Goal: Information Seeking & Learning: Learn about a topic

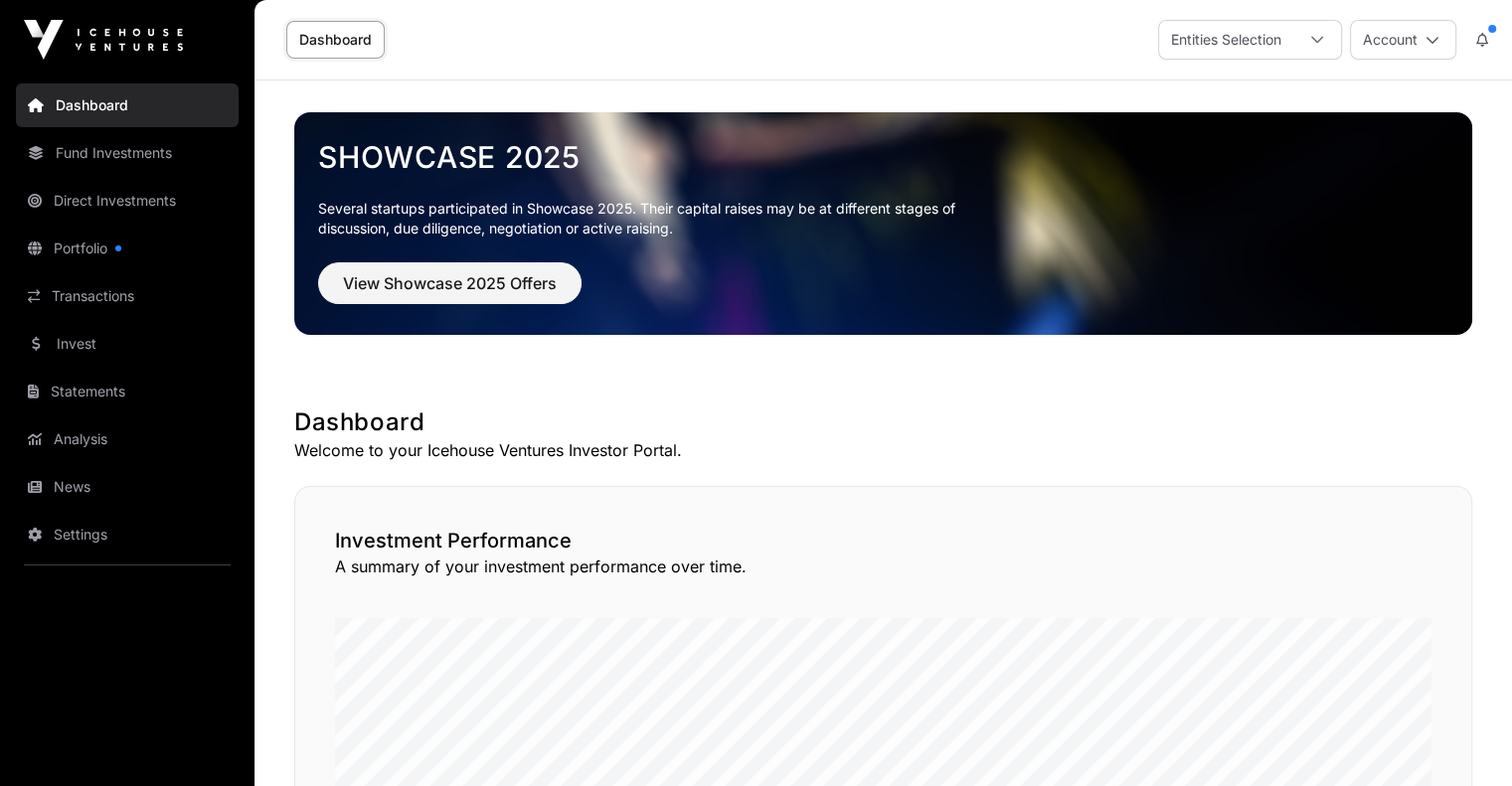
click at [127, 199] on link "Direct Investments" at bounding box center [127, 201] width 223 height 44
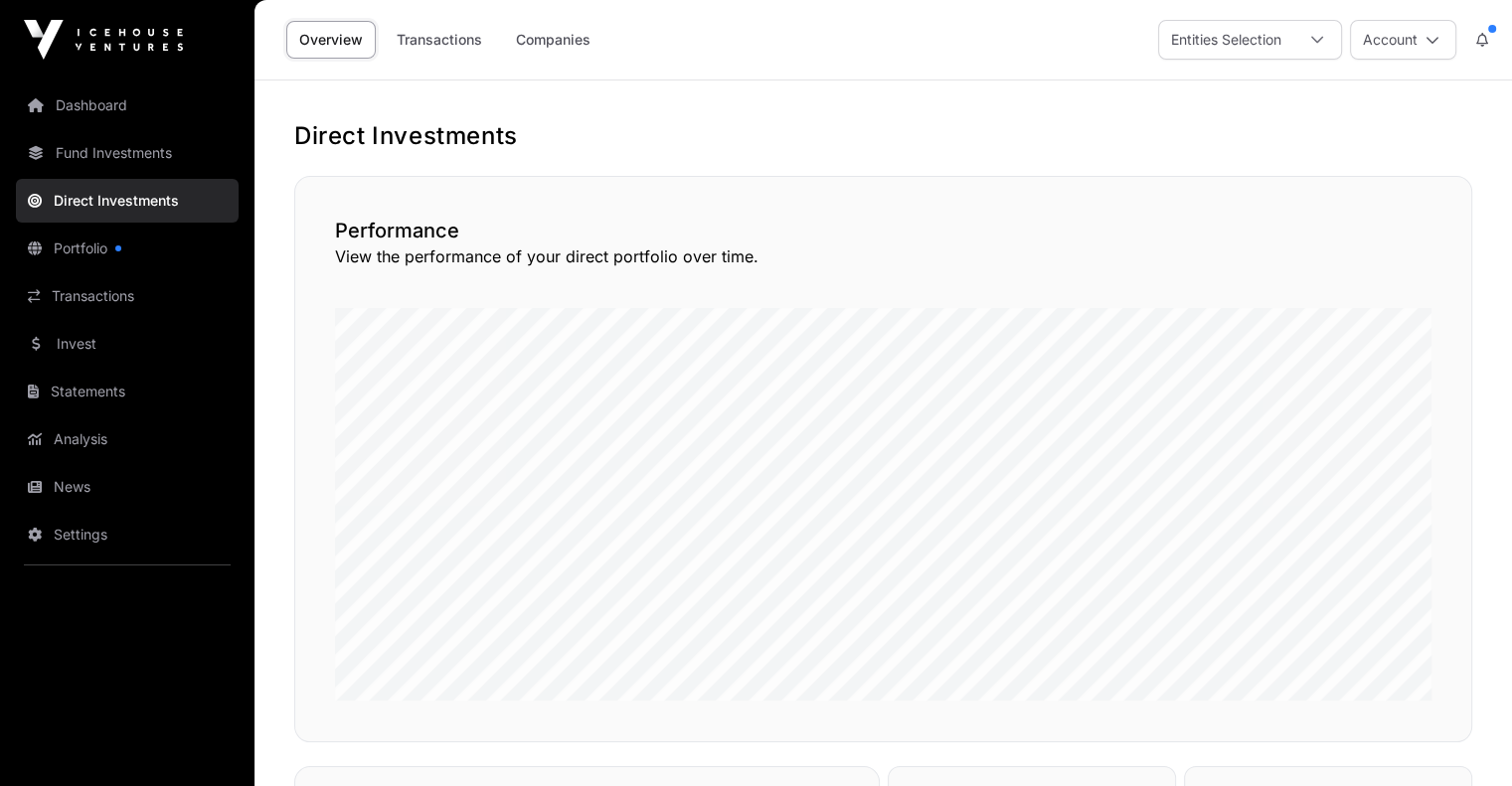
click at [549, 41] on link "Companies" at bounding box center [553, 40] width 101 height 38
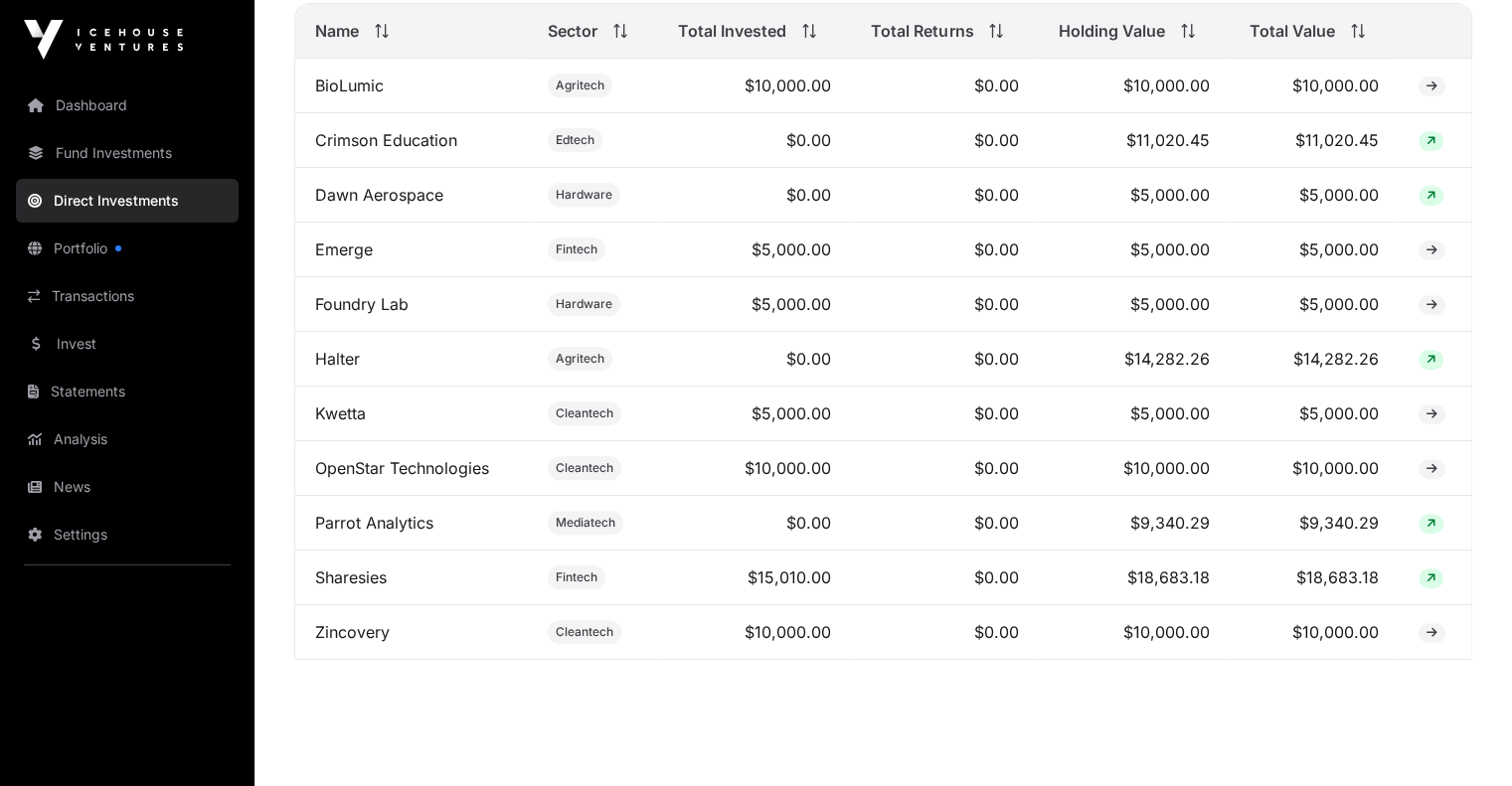
scroll to position [795, 0]
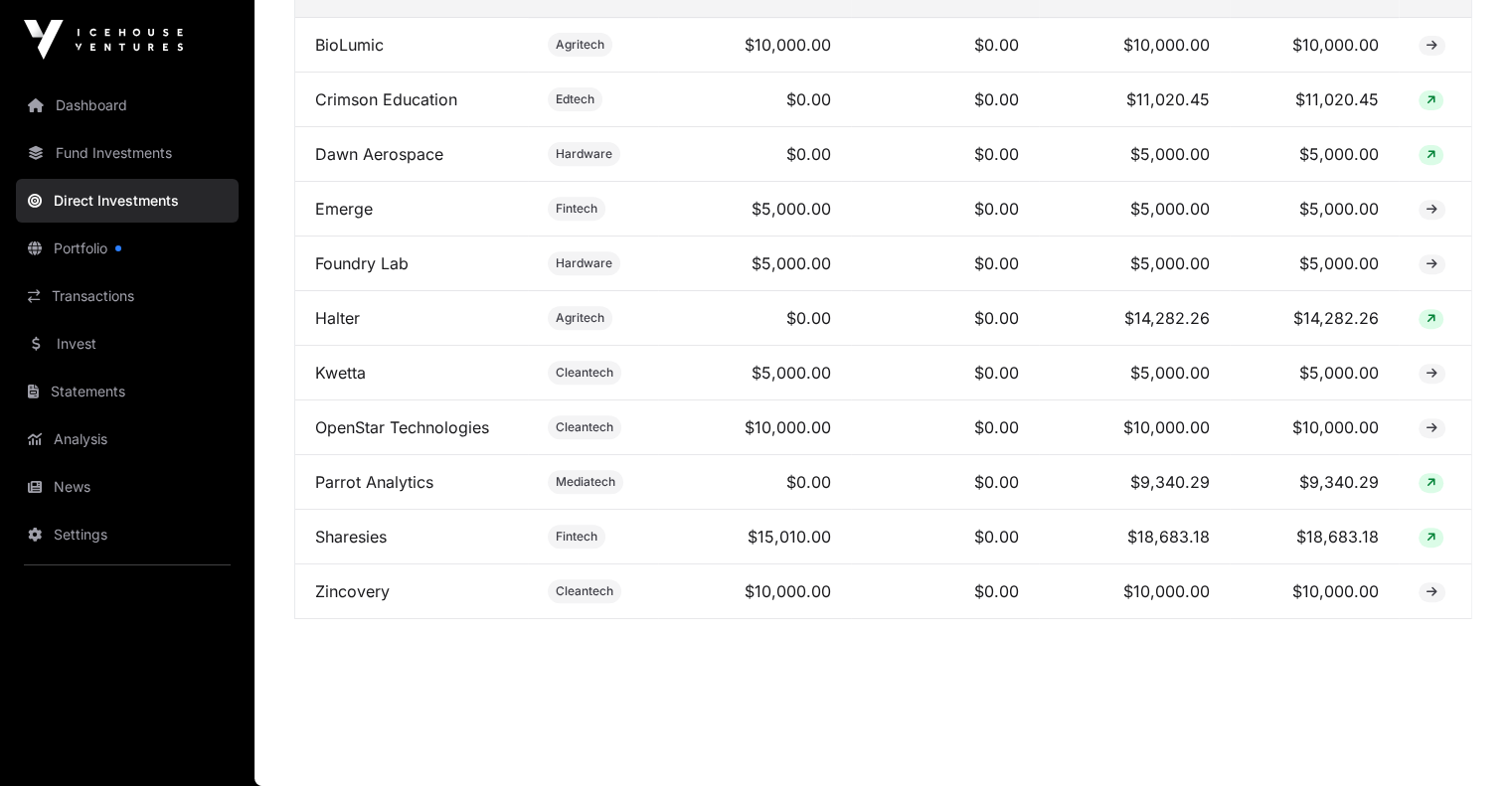
click at [353, 546] on link "Sharesies" at bounding box center [352, 537] width 72 height 20
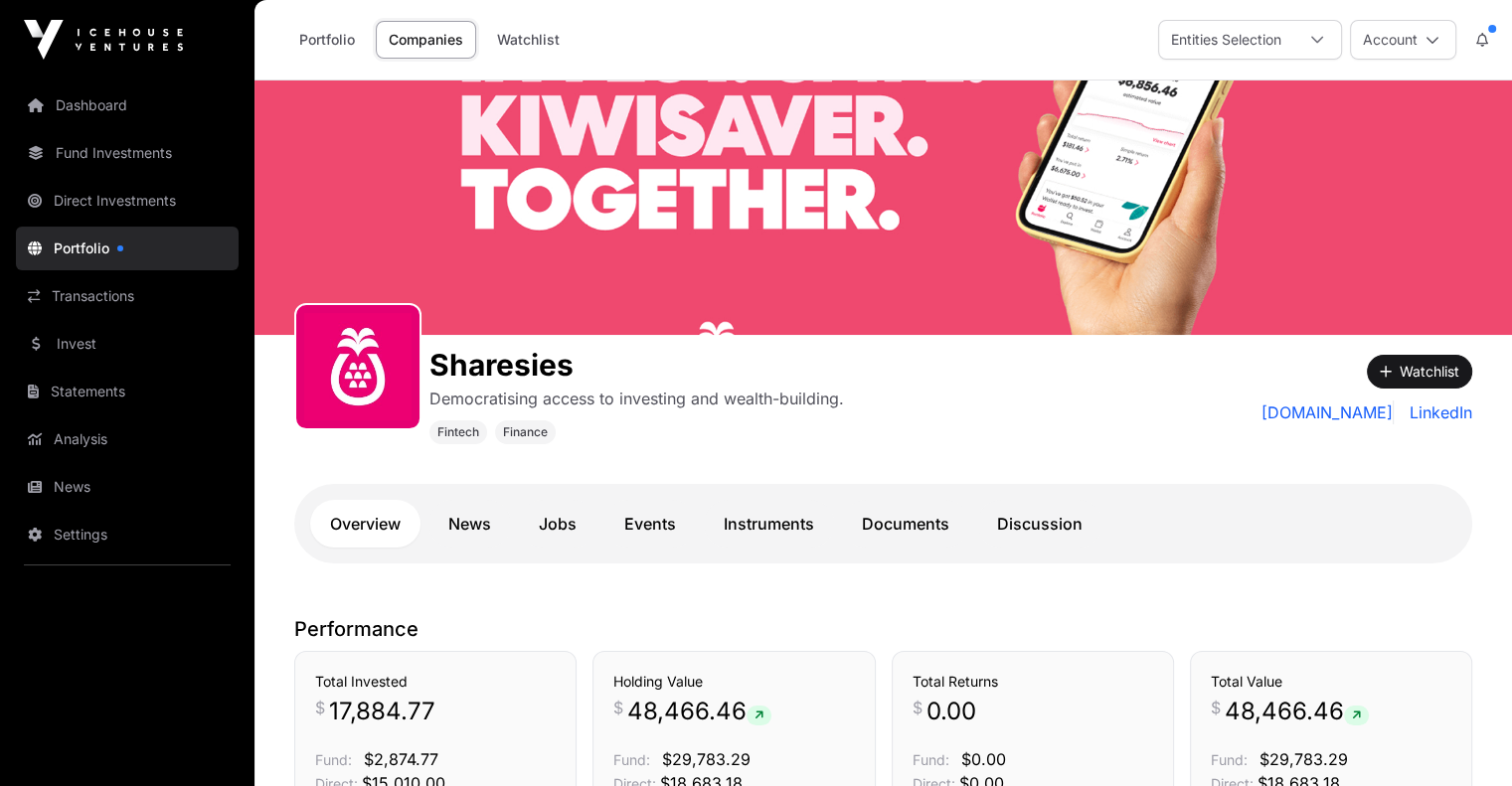
scroll to position [795, 0]
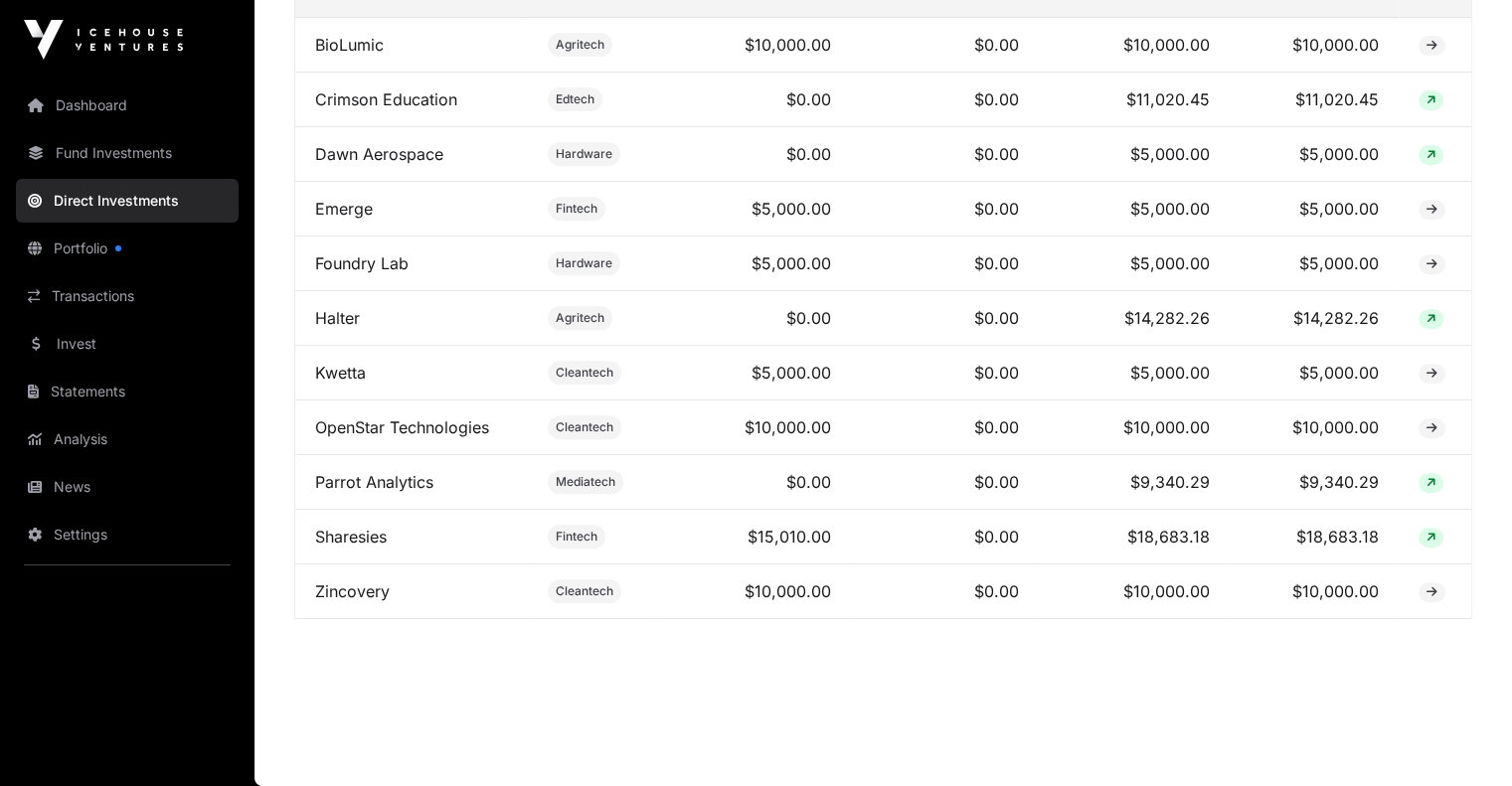
click at [358, 487] on link "Parrot Analytics" at bounding box center [375, 482] width 118 height 20
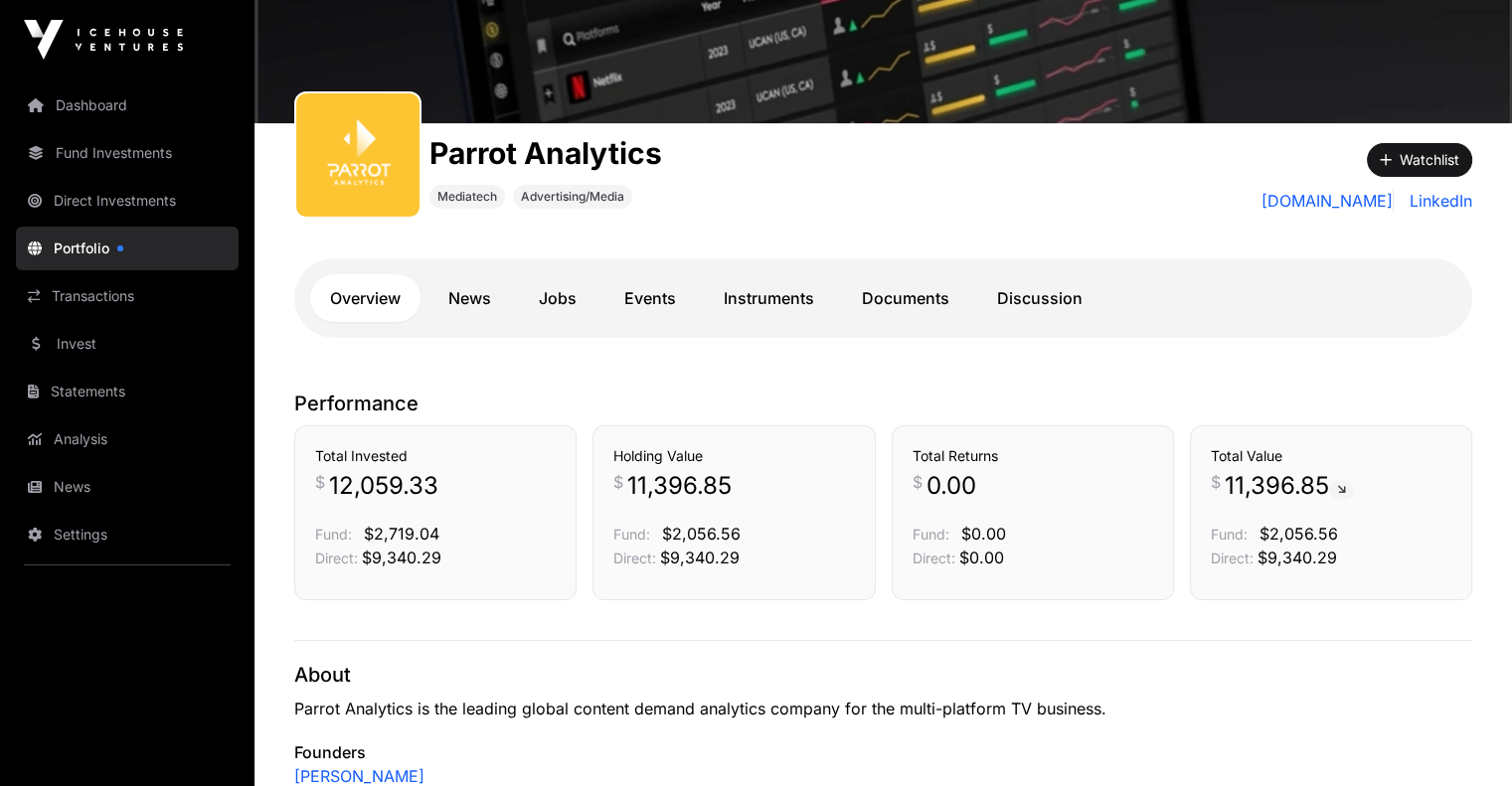
scroll to position [100, 0]
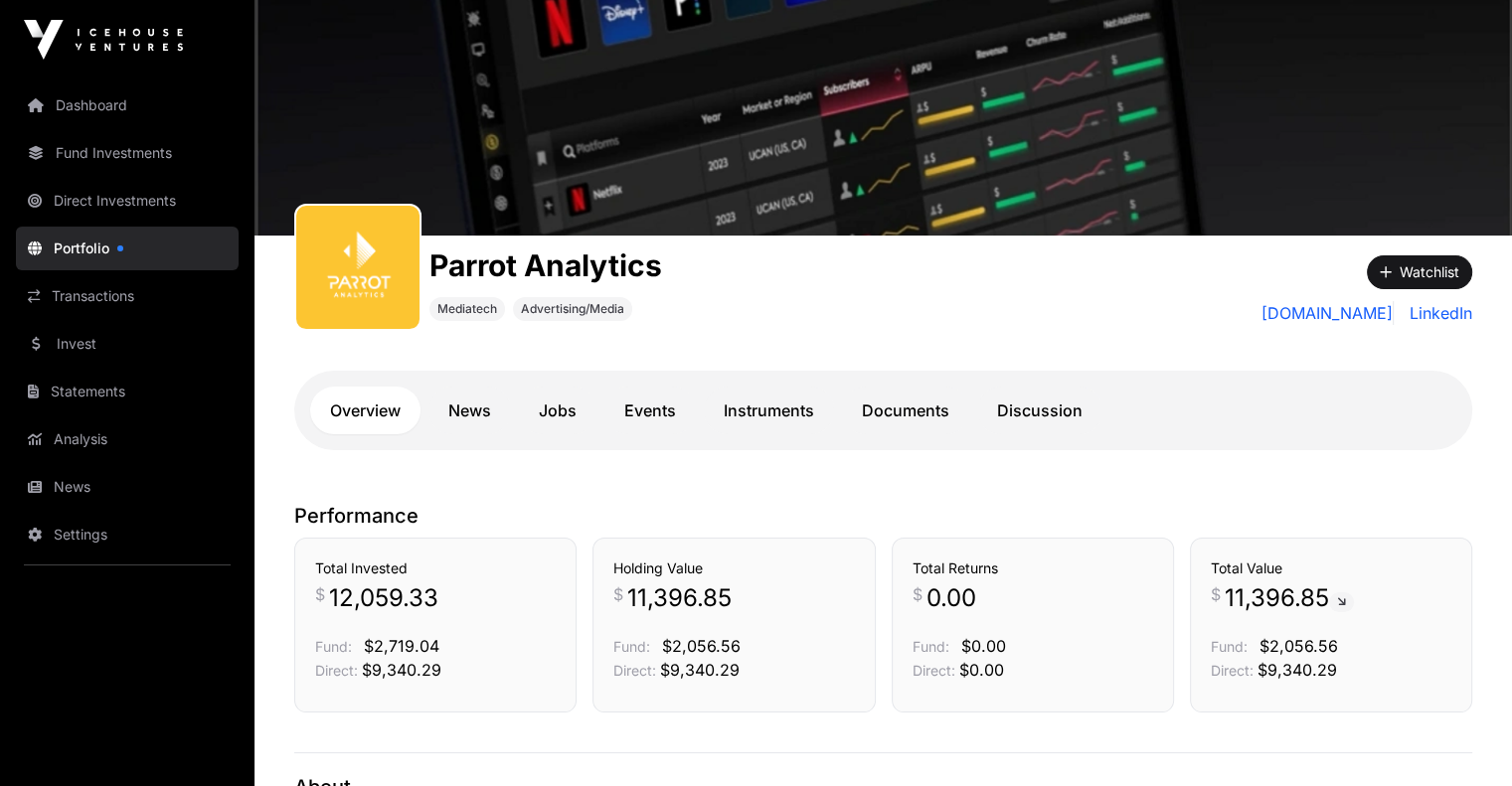
scroll to position [795, 0]
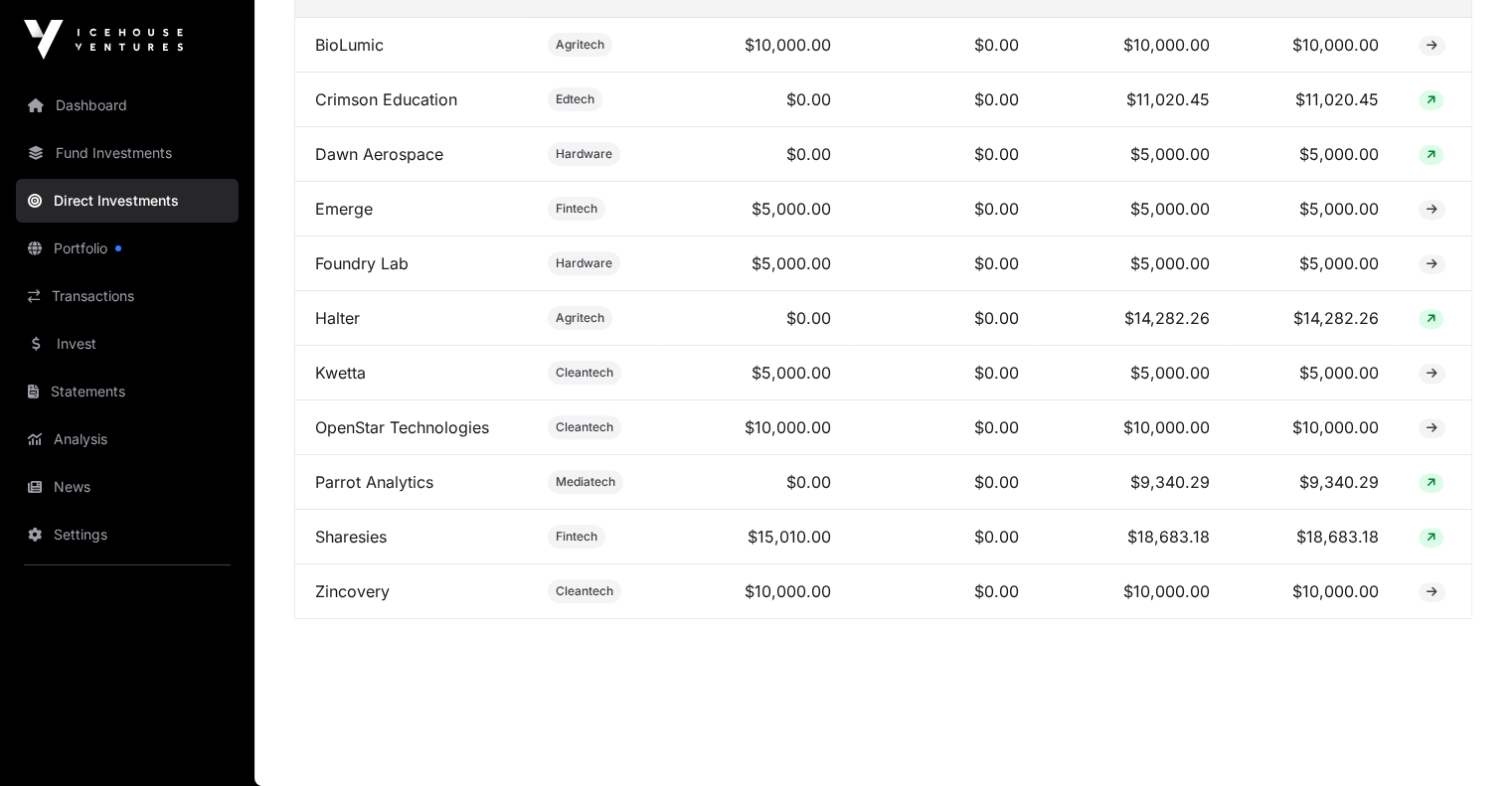
click at [829, 590] on td "$10,000.00" at bounding box center [755, 591] width 194 height 55
click at [334, 593] on link "Zincovery" at bounding box center [353, 591] width 75 height 20
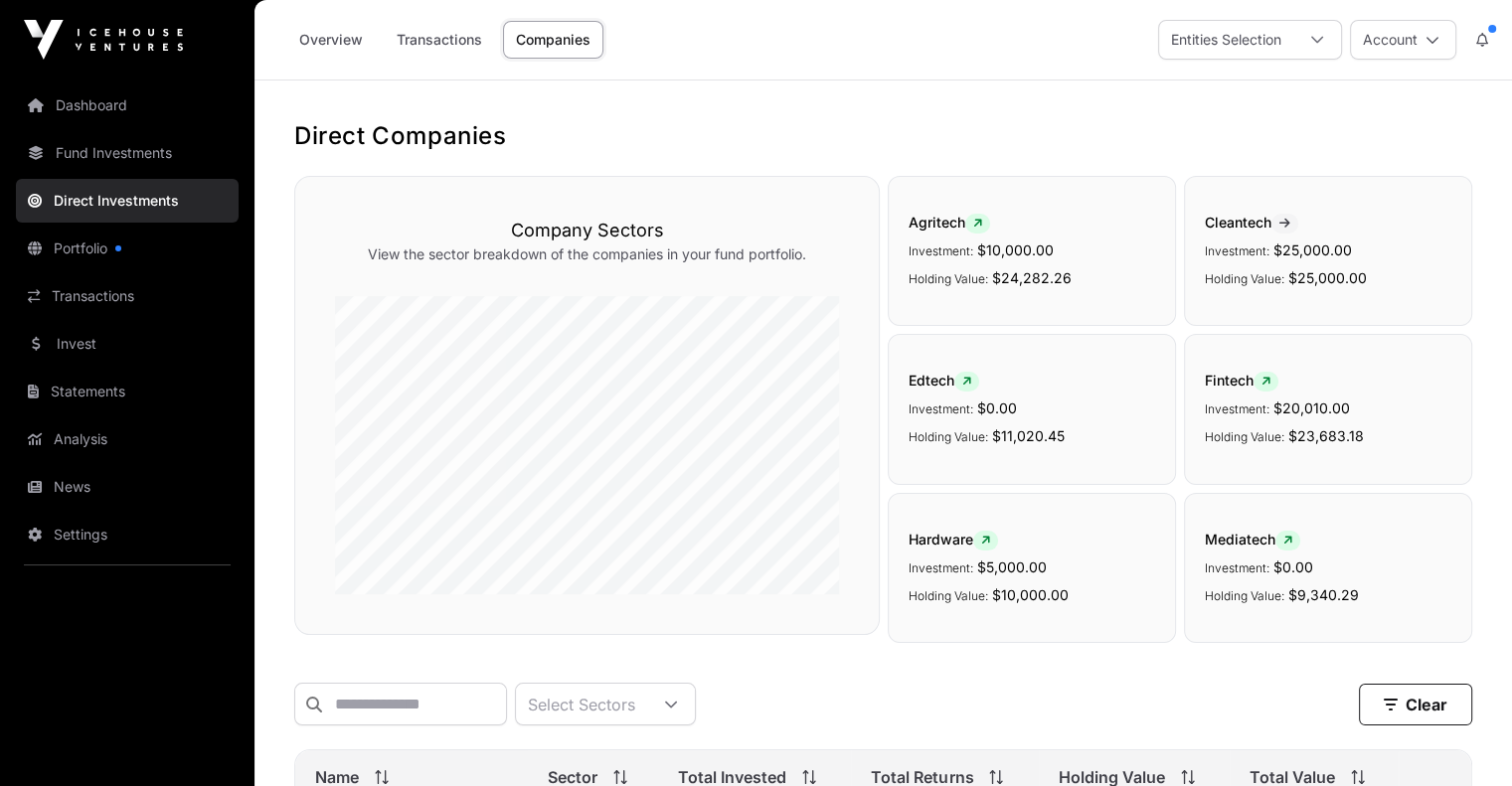
scroll to position [795, 0]
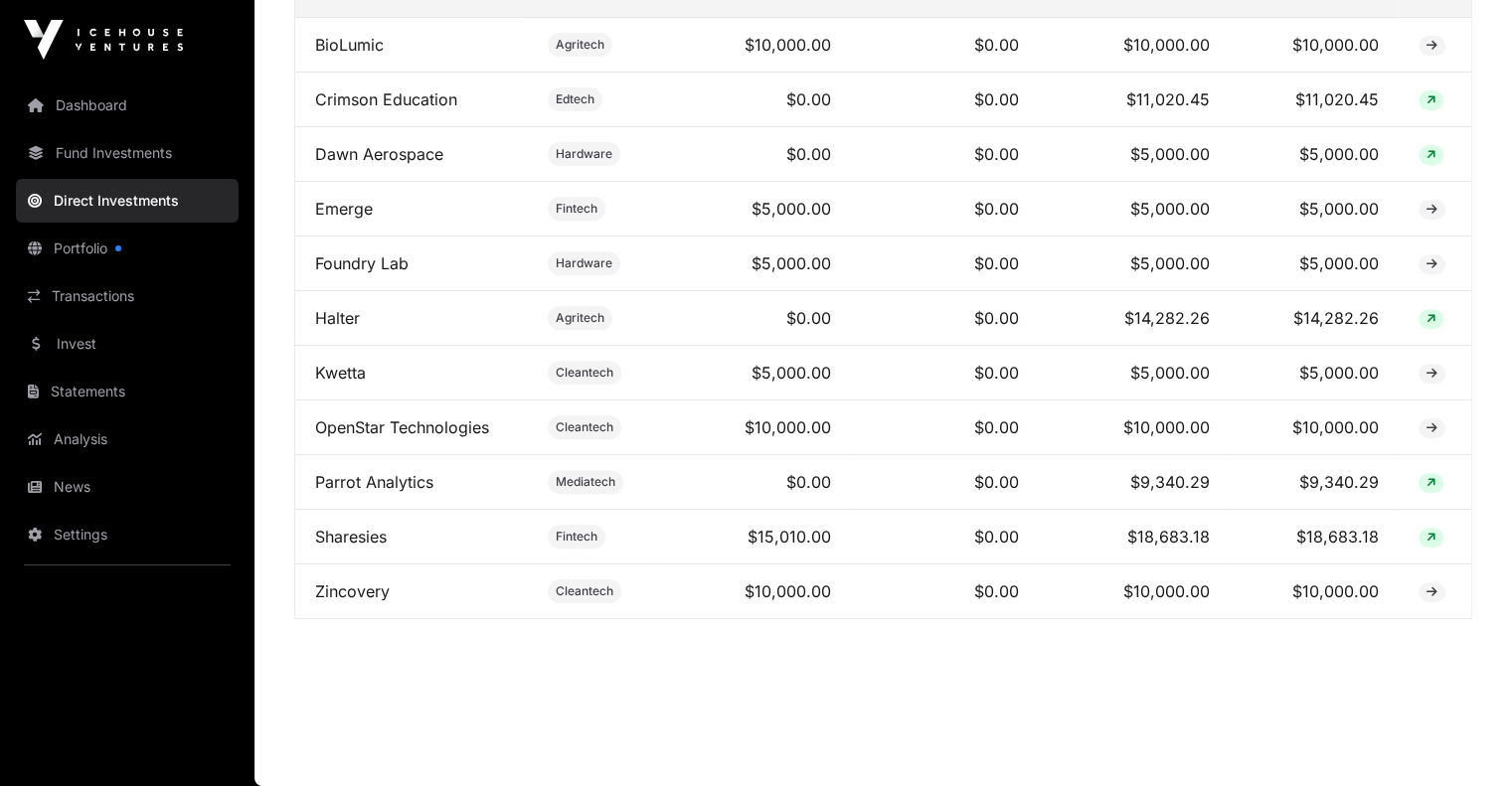
click at [362, 323] on td "Halter" at bounding box center [411, 319] width 233 height 55
click at [342, 321] on link "Halter" at bounding box center [338, 319] width 45 height 20
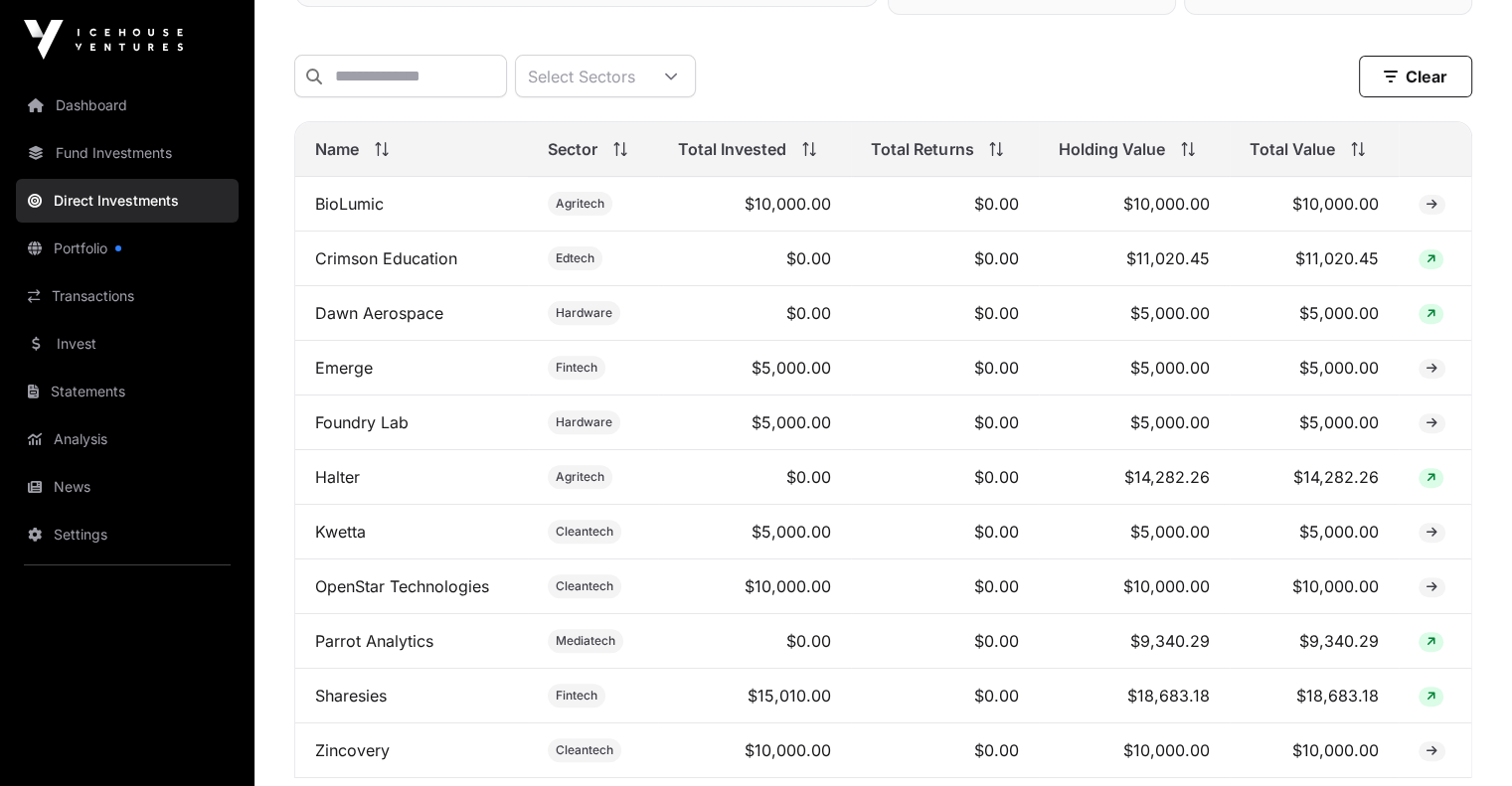
scroll to position [596, 0]
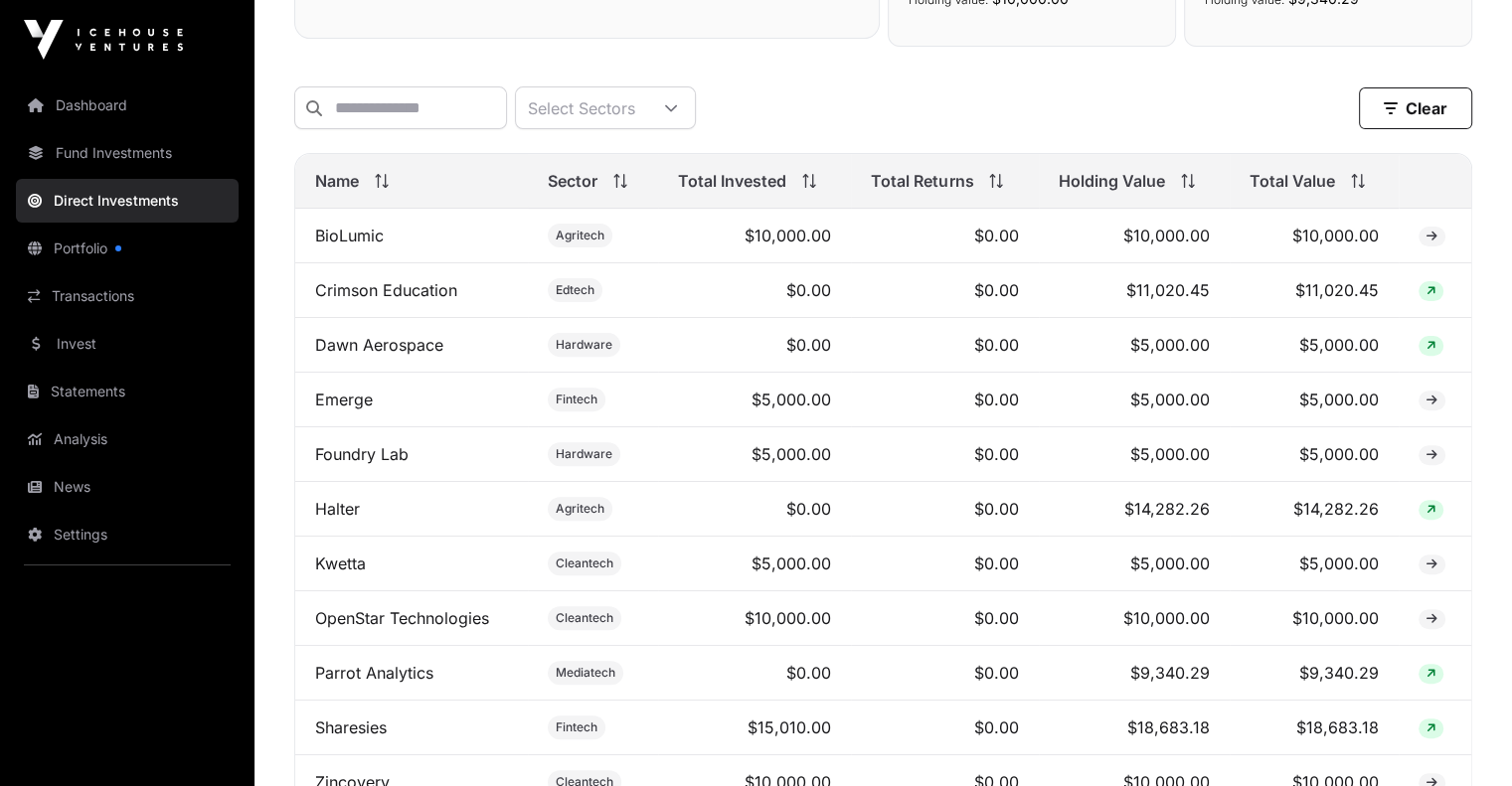
click at [368, 355] on link "Dawn Aerospace" at bounding box center [379, 345] width 128 height 20
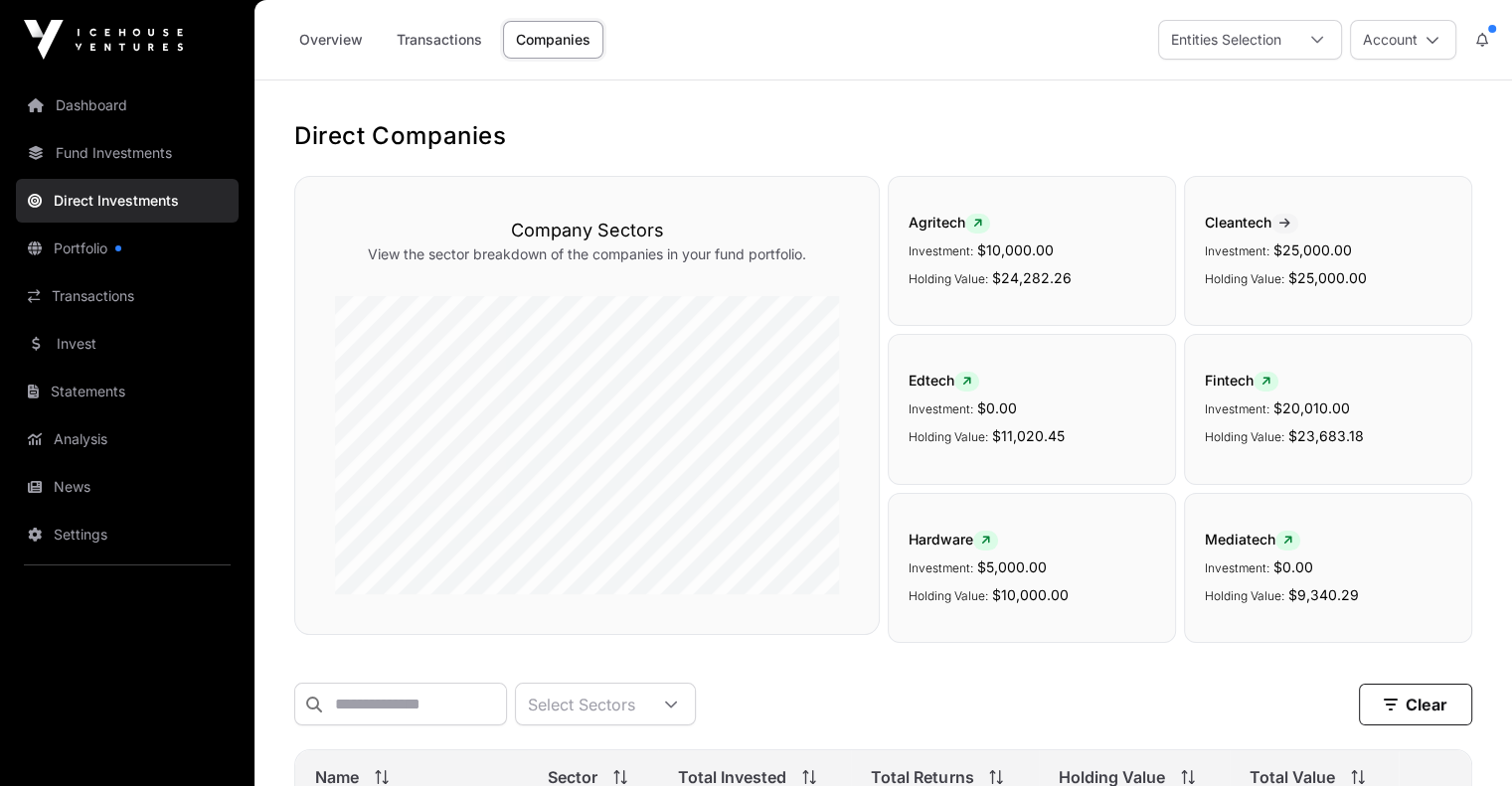
scroll to position [596, 0]
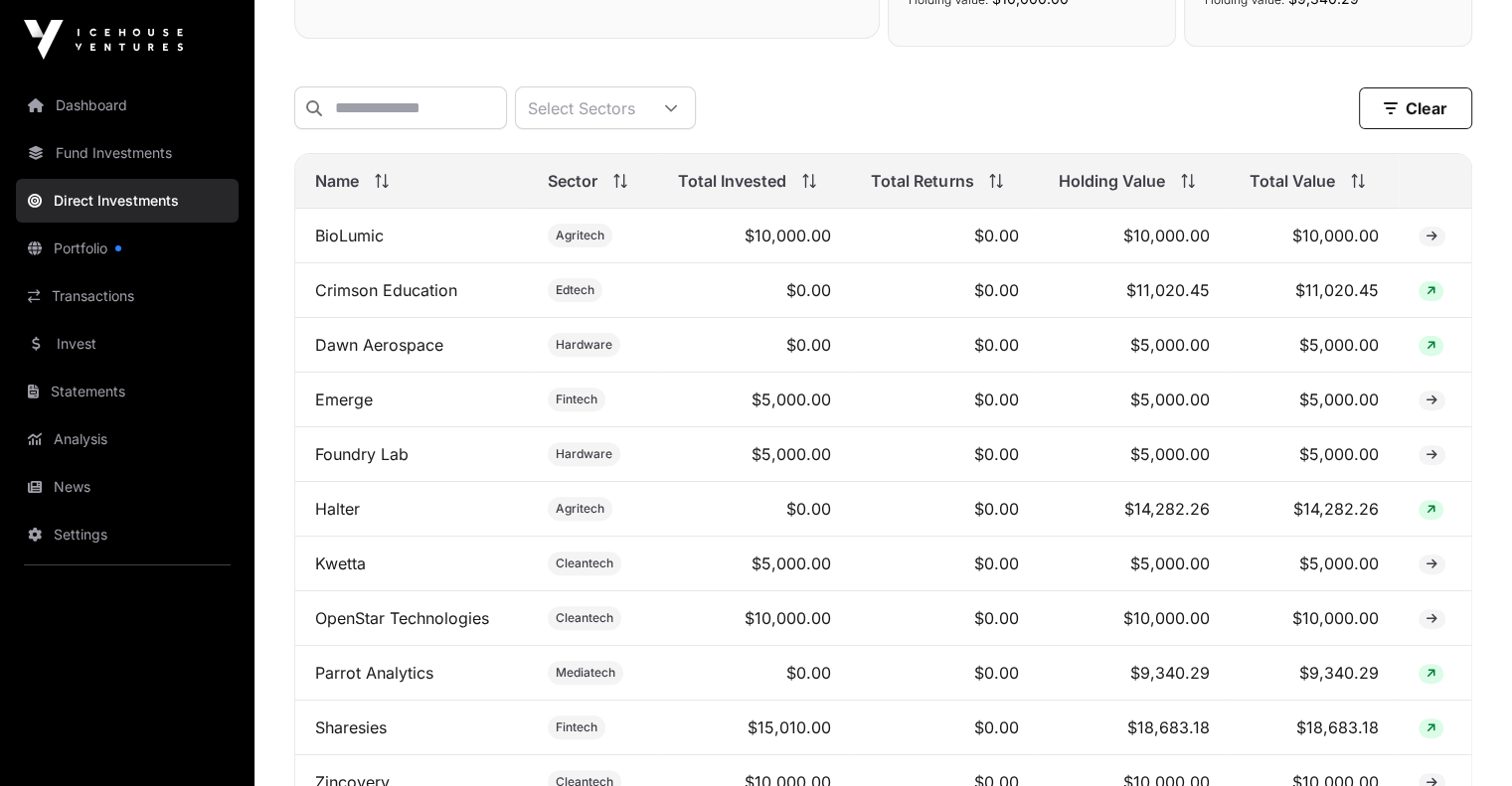
click at [393, 301] on link "Crimson Education" at bounding box center [386, 291] width 142 height 20
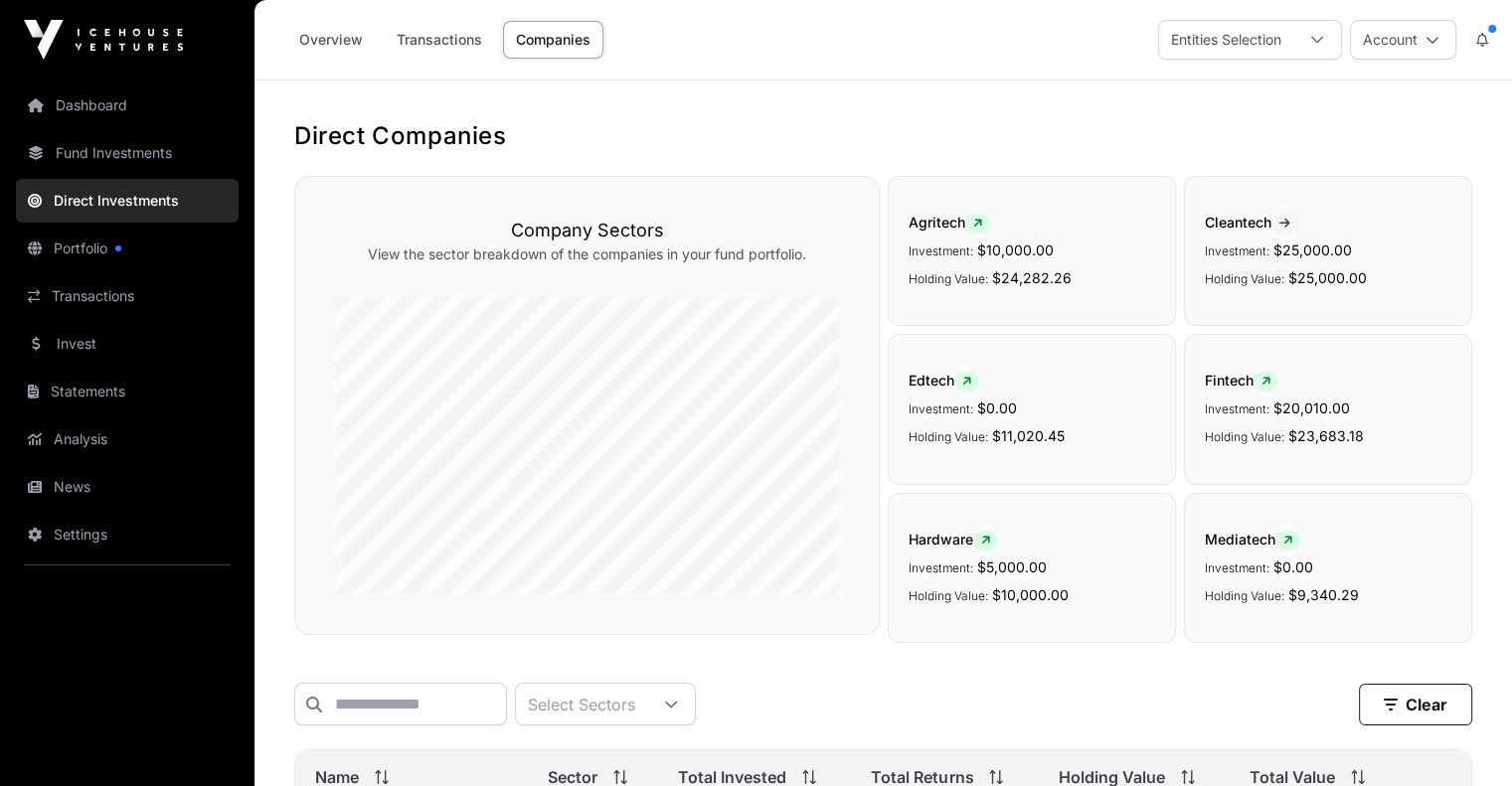
scroll to position [596, 0]
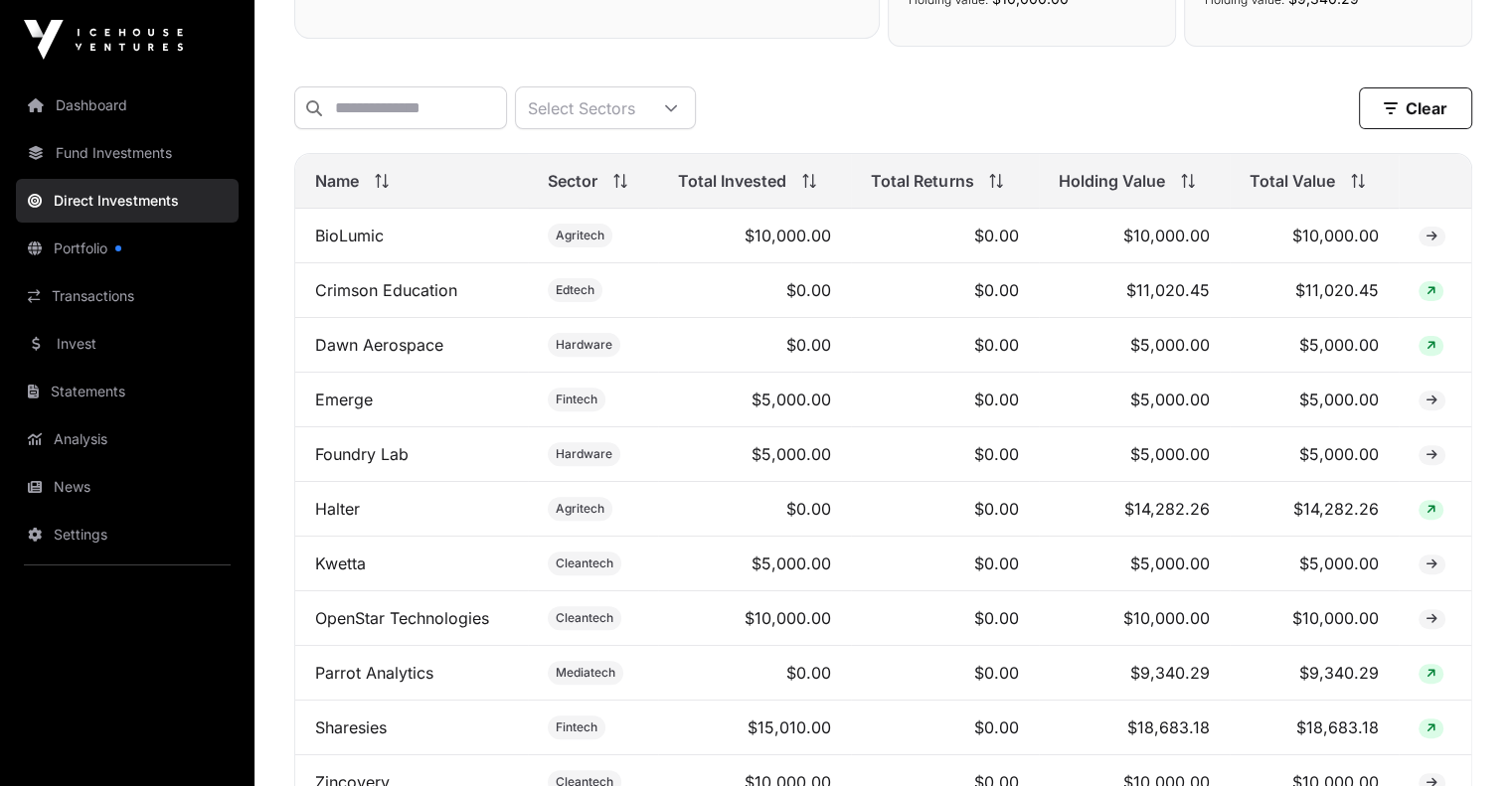
click at [370, 572] on td "Kwetta" at bounding box center [411, 564] width 233 height 55
click at [338, 571] on link "Kwetta" at bounding box center [341, 563] width 51 height 20
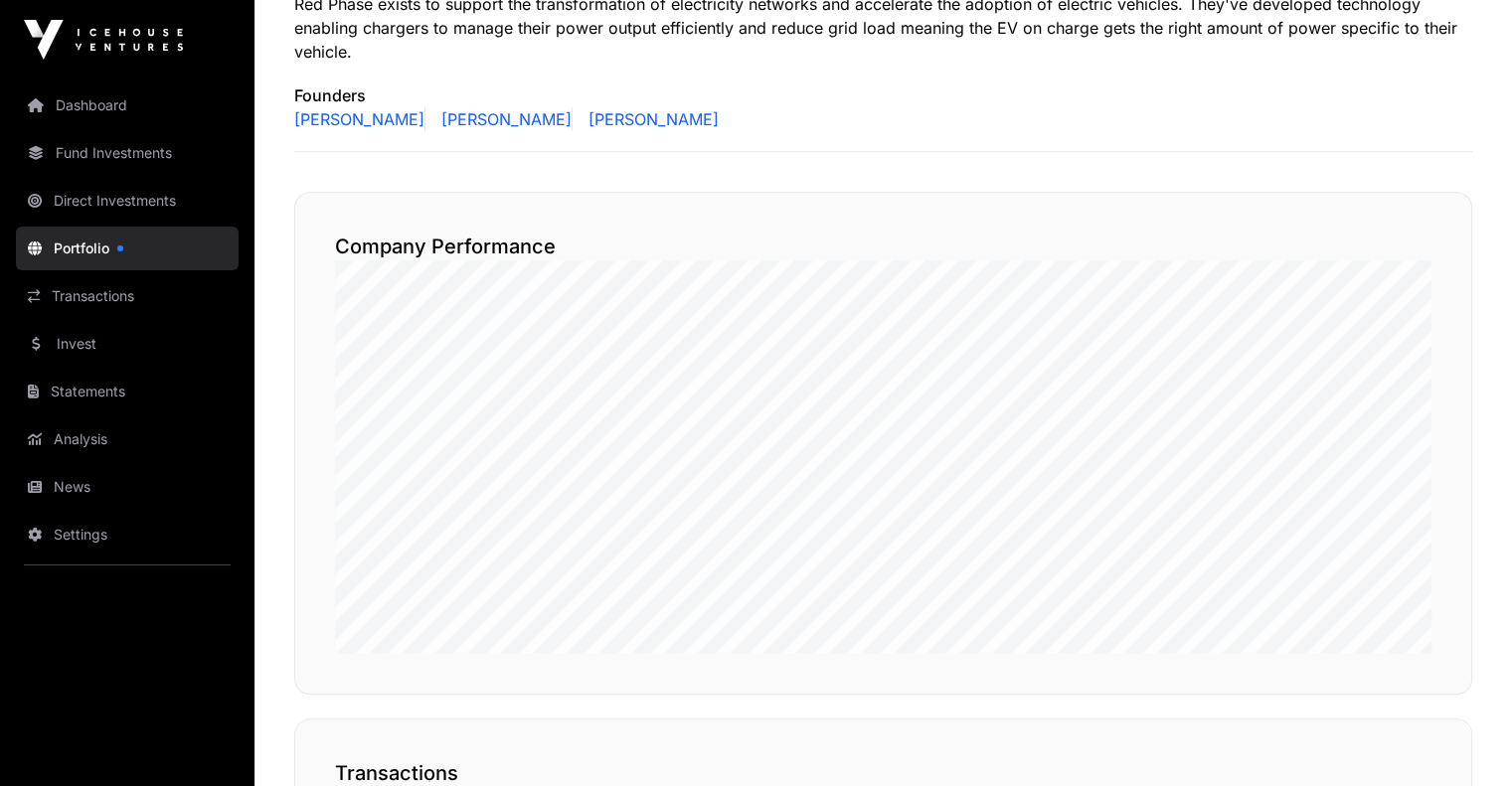
scroll to position [895, 0]
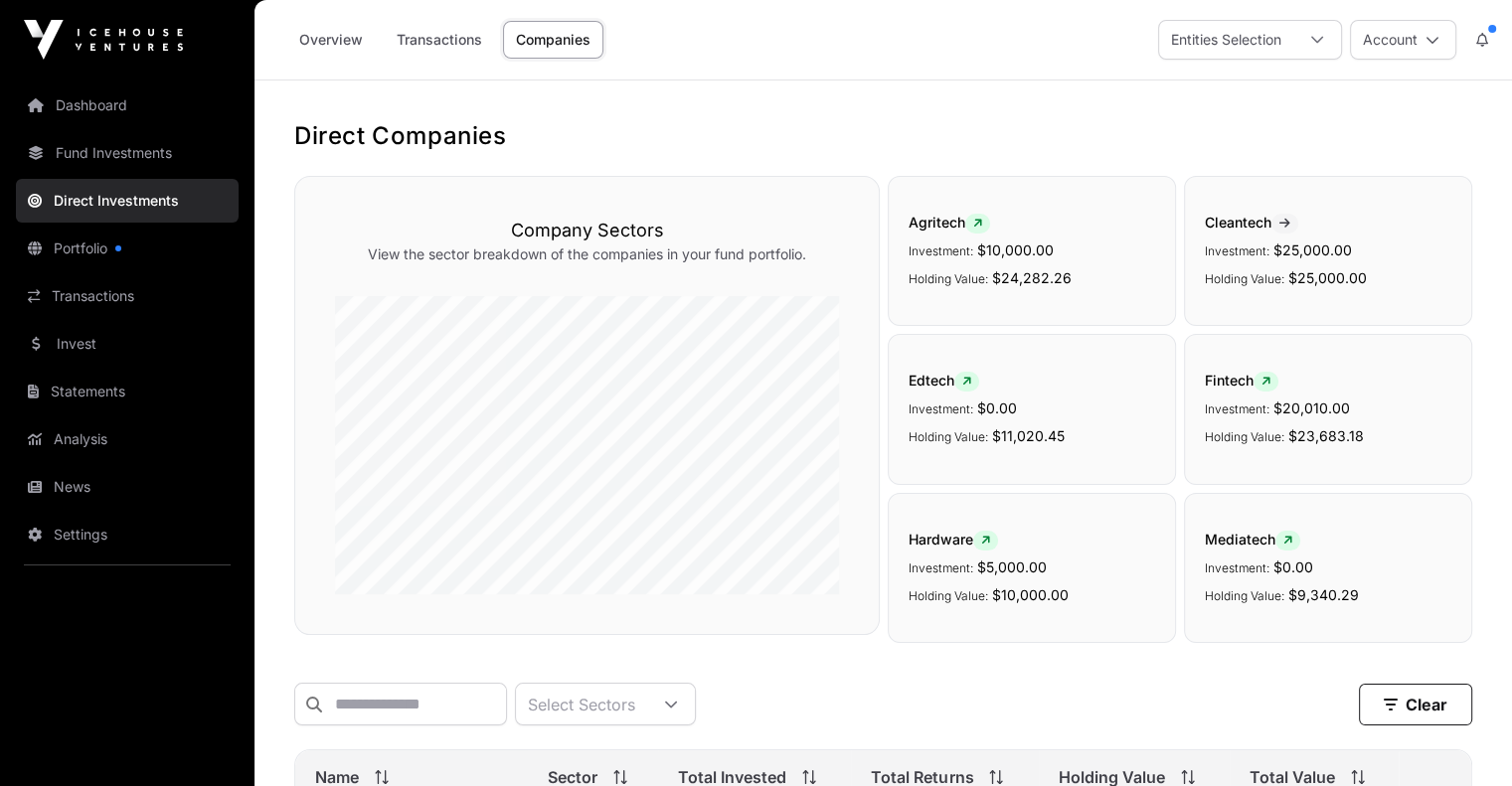
click at [104, 107] on link "Dashboard" at bounding box center [127, 106] width 223 height 44
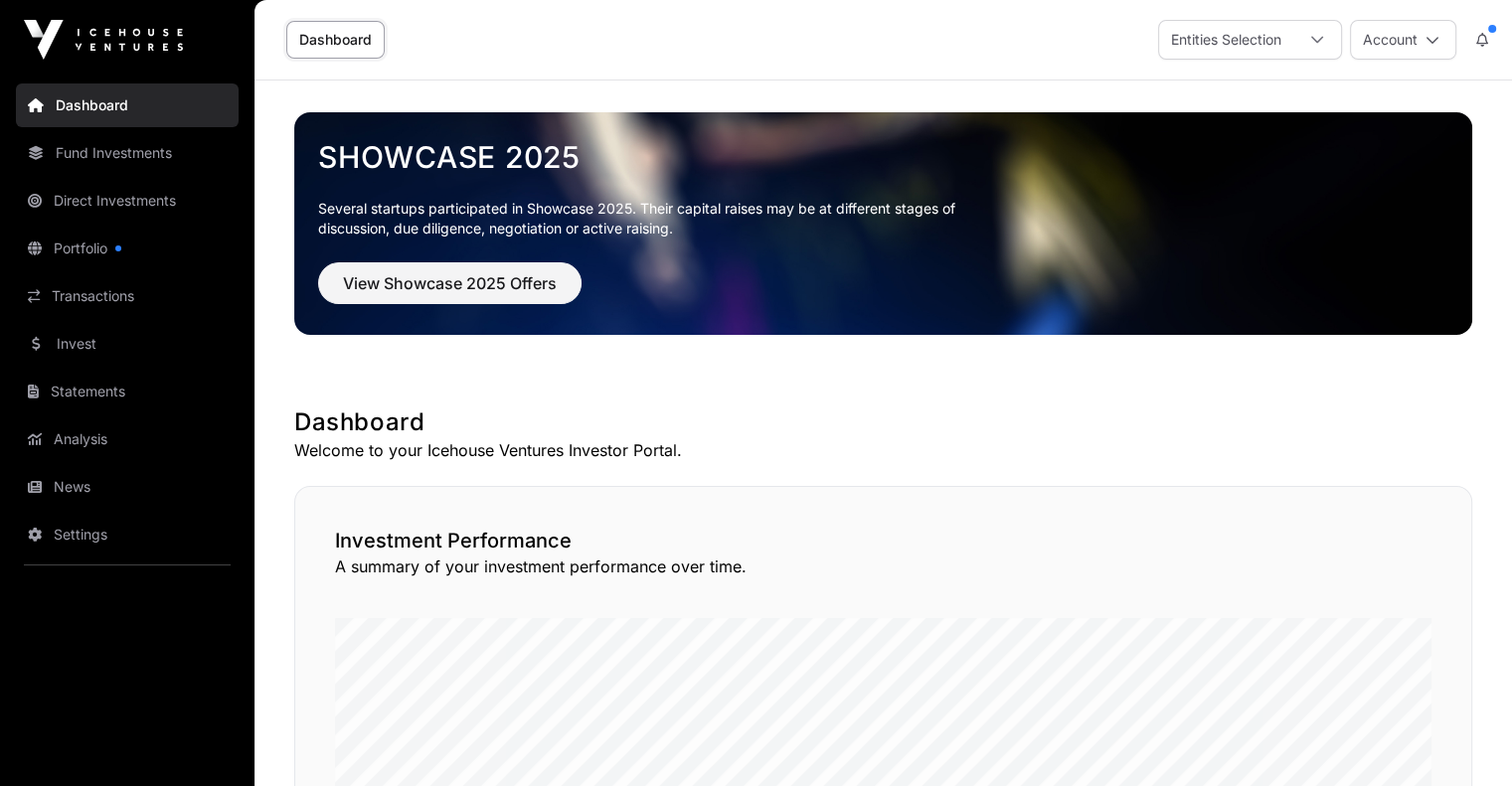
click at [1491, 28] on span at bounding box center [1492, 29] width 8 height 8
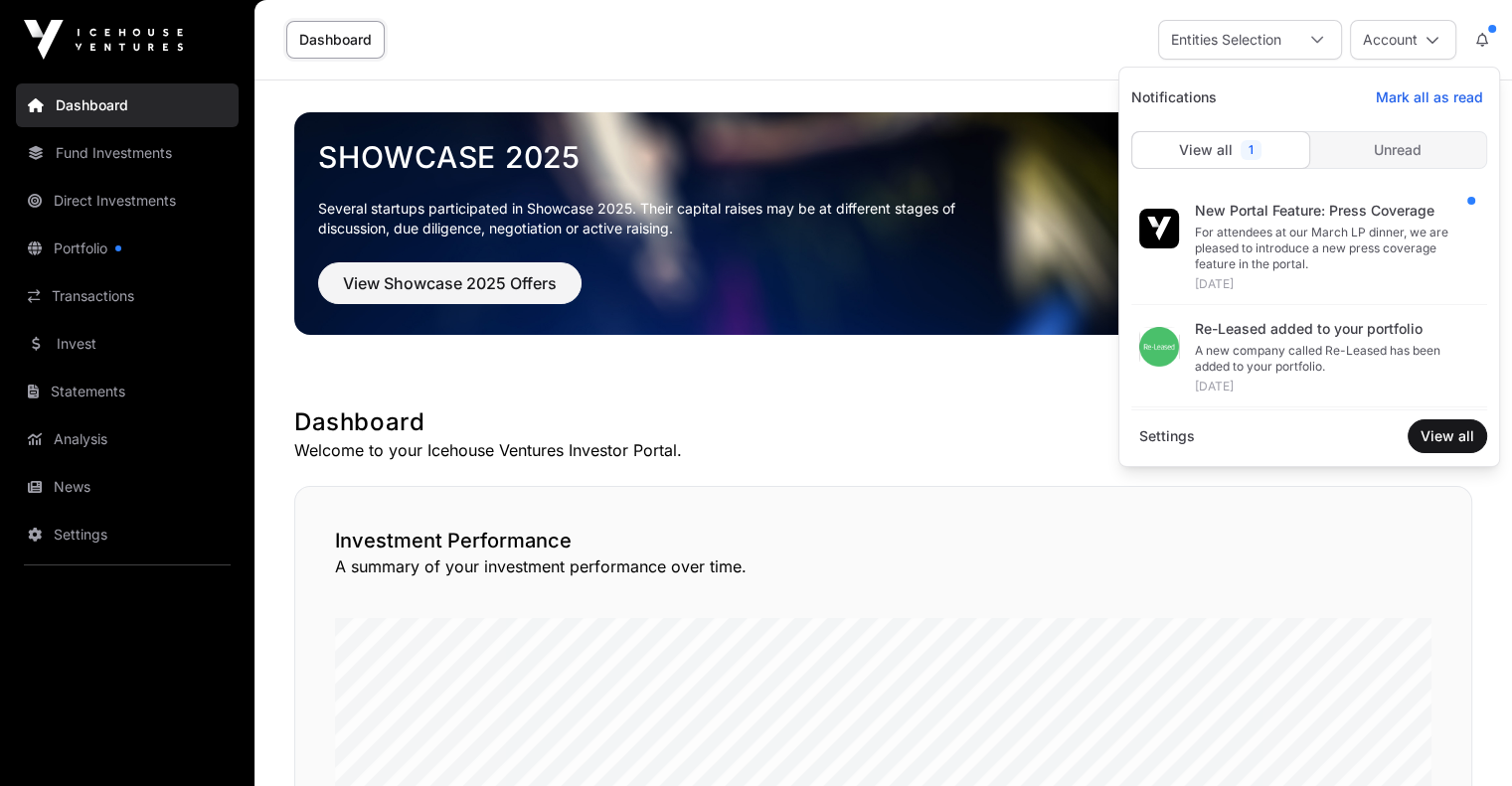
click at [1479, 37] on icon at bounding box center [1482, 40] width 12 height 14
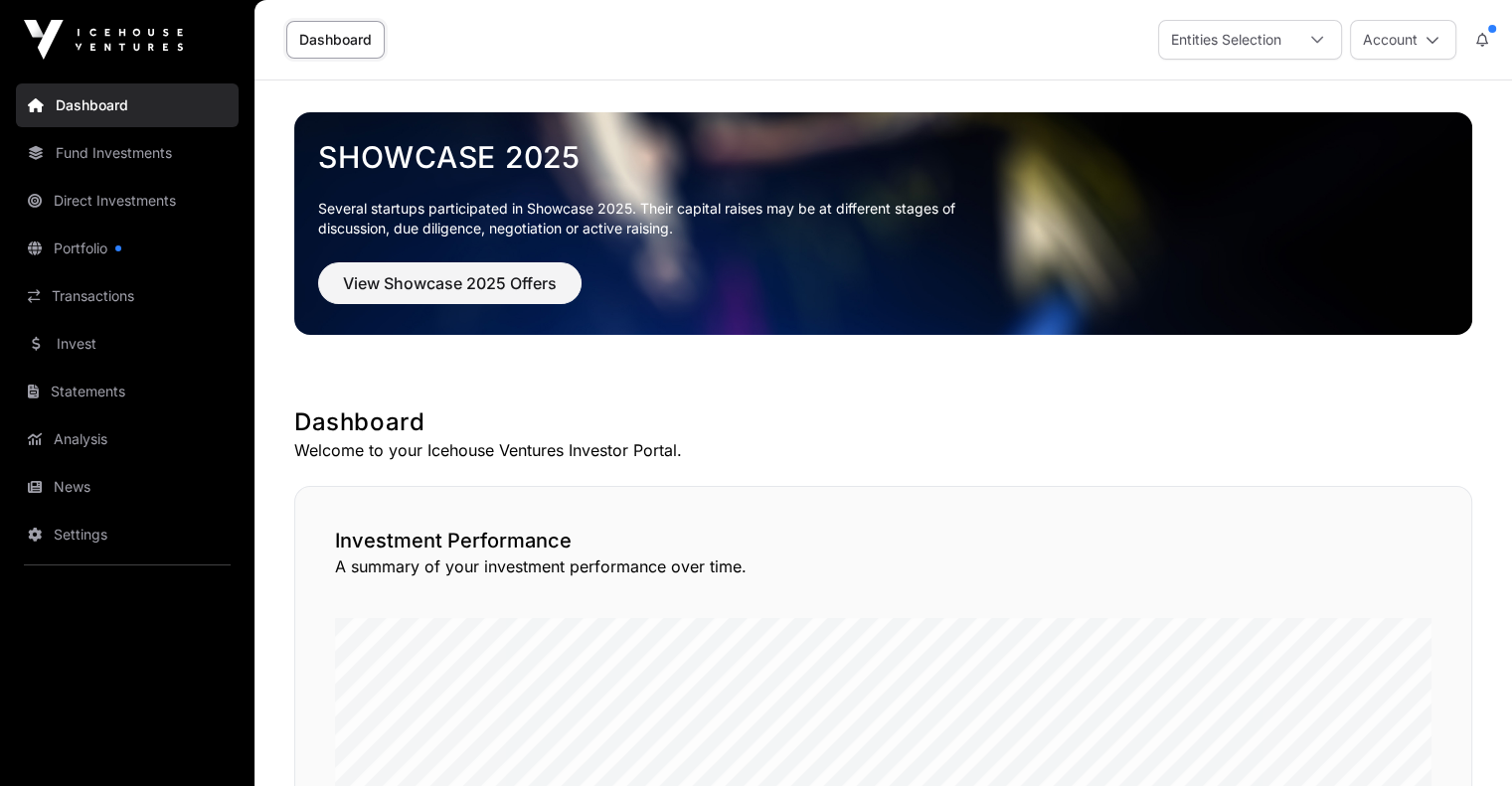
click at [1479, 37] on icon at bounding box center [1482, 40] width 12 height 14
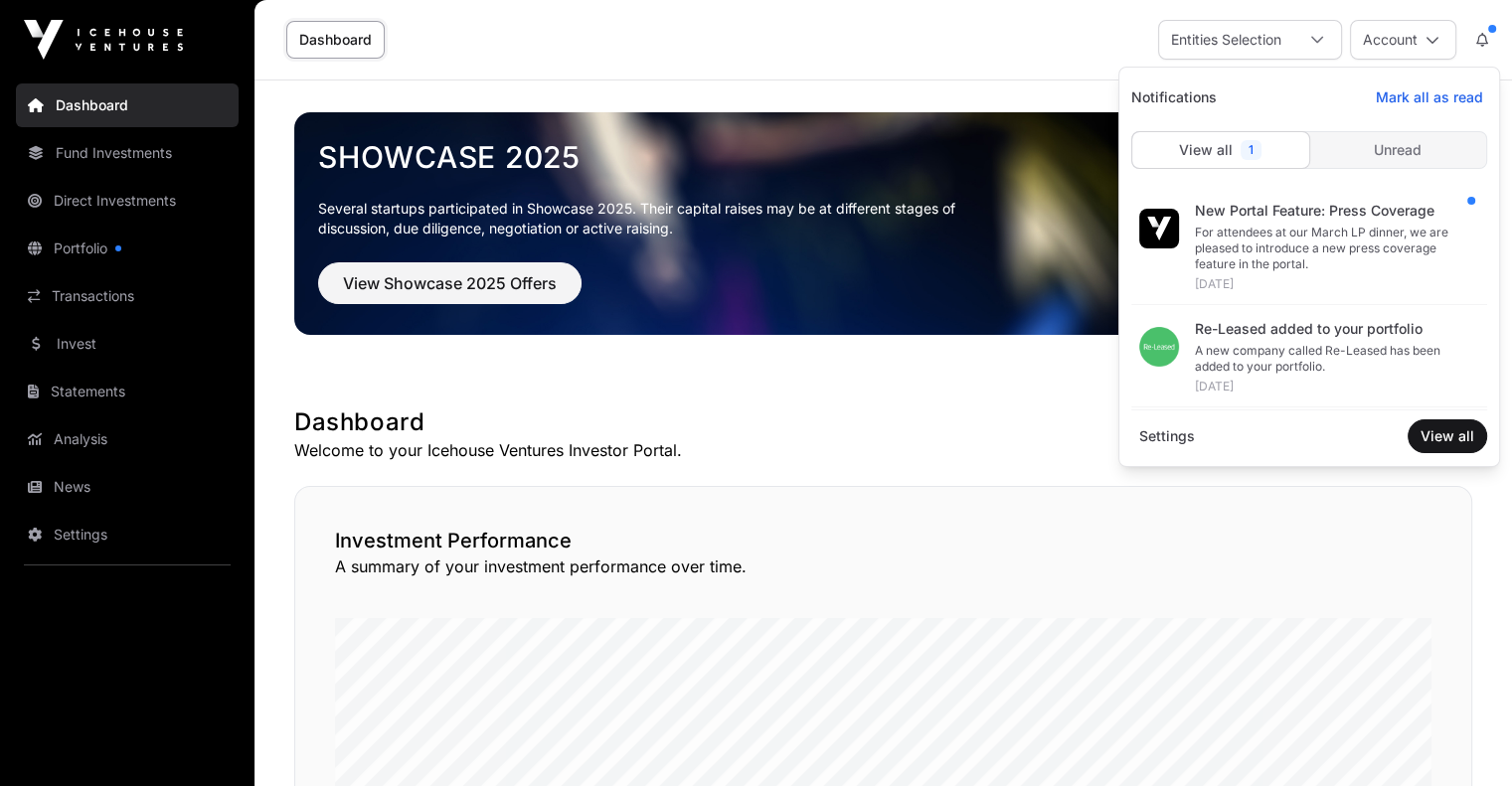
click at [1491, 25] on span at bounding box center [1492, 29] width 8 height 8
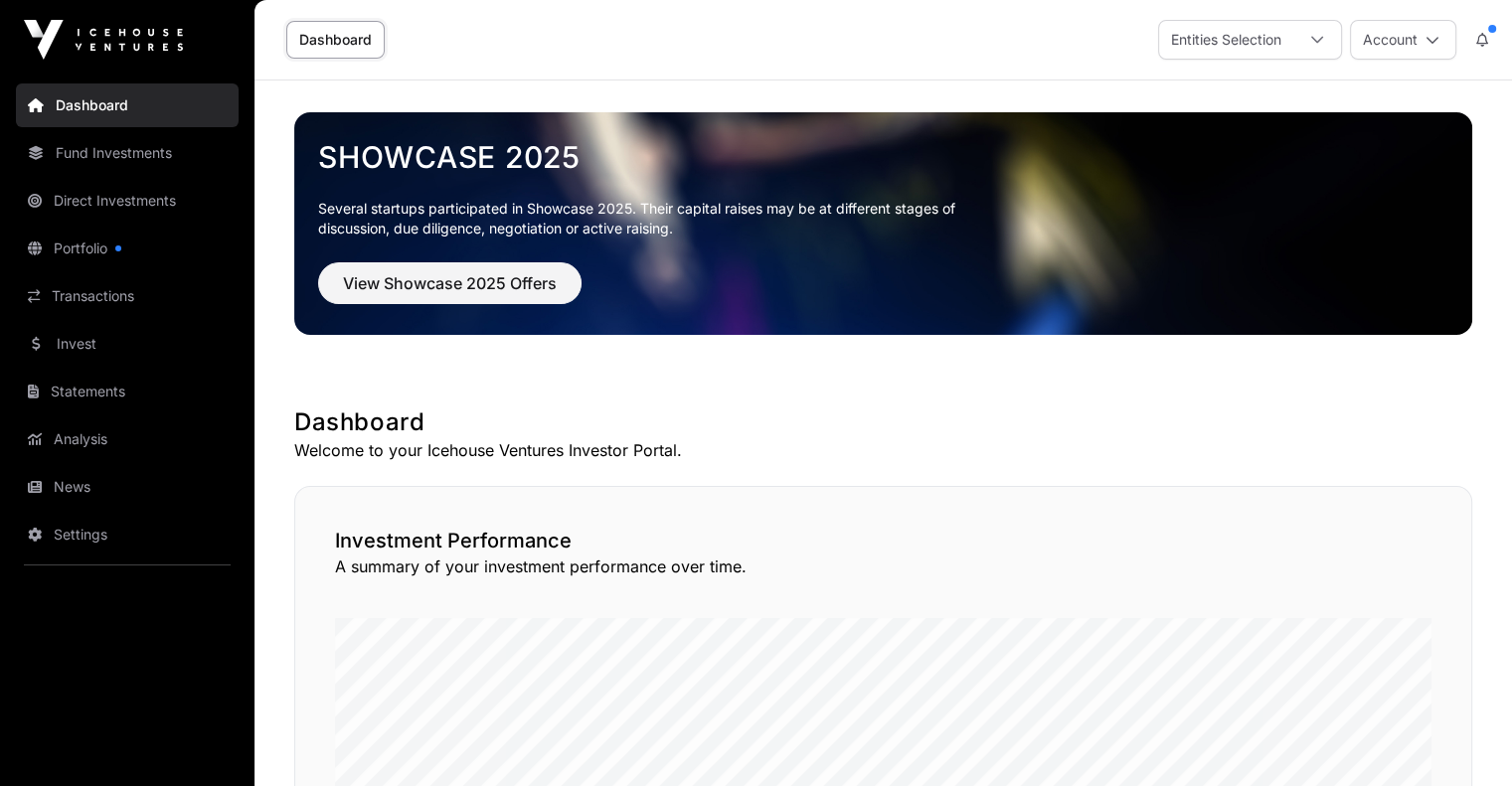
click at [1491, 25] on span at bounding box center [1492, 29] width 8 height 8
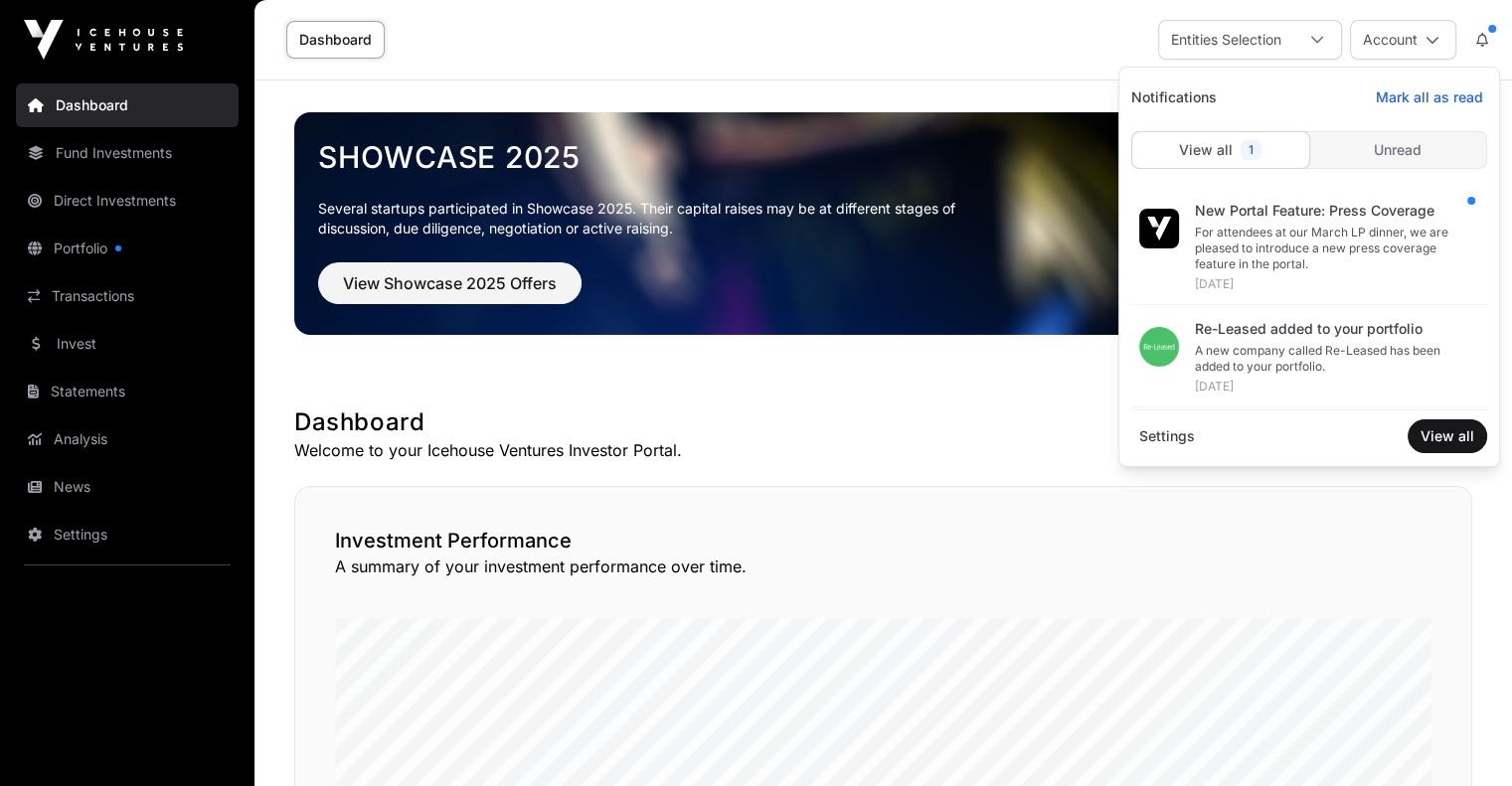
click at [1433, 41] on icon at bounding box center [1433, 40] width 14 height 14
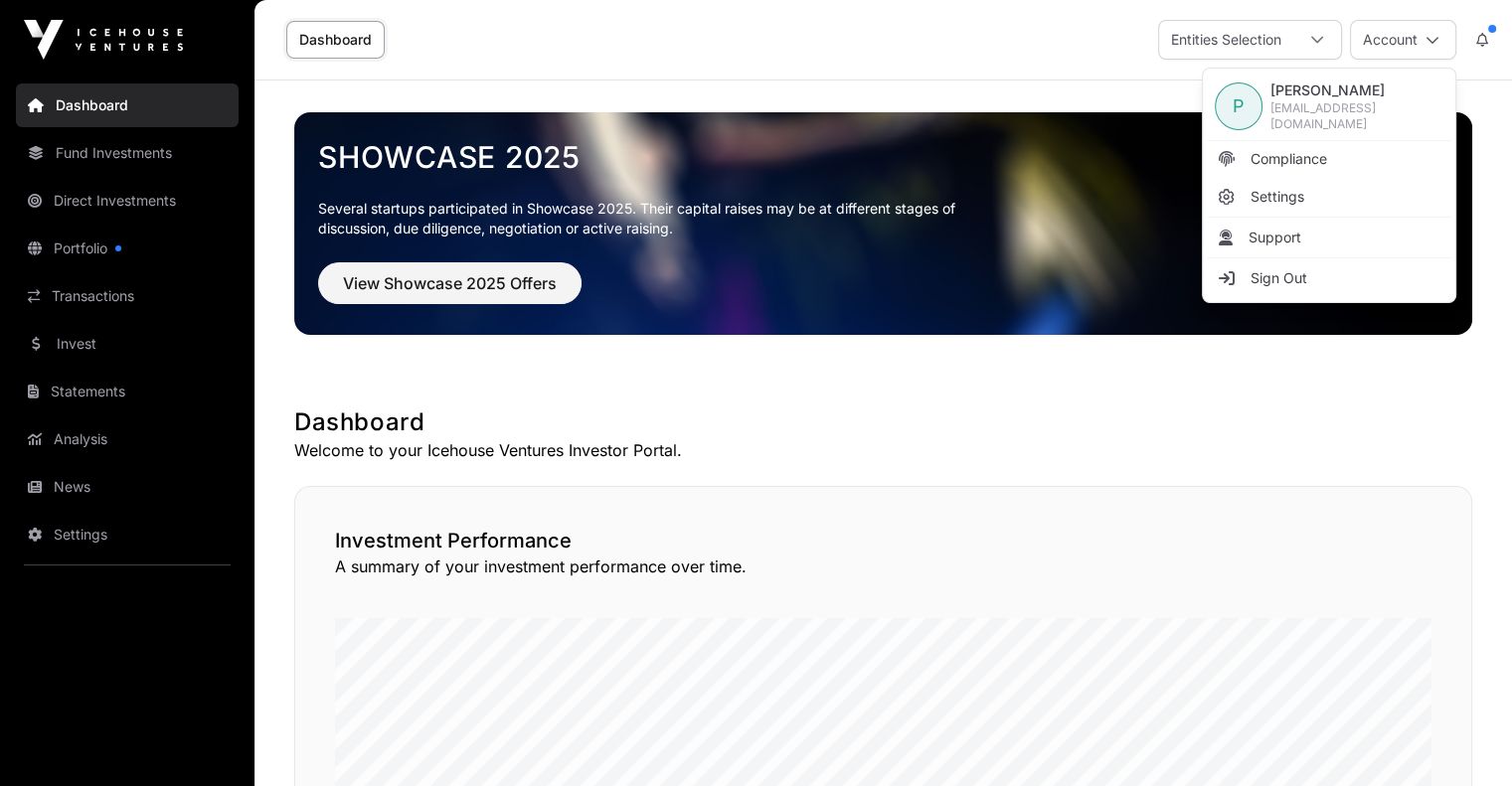
click at [1267, 278] on span "Sign Out" at bounding box center [1278, 279] width 57 height 20
